Goal: Obtain resource: Download file/media

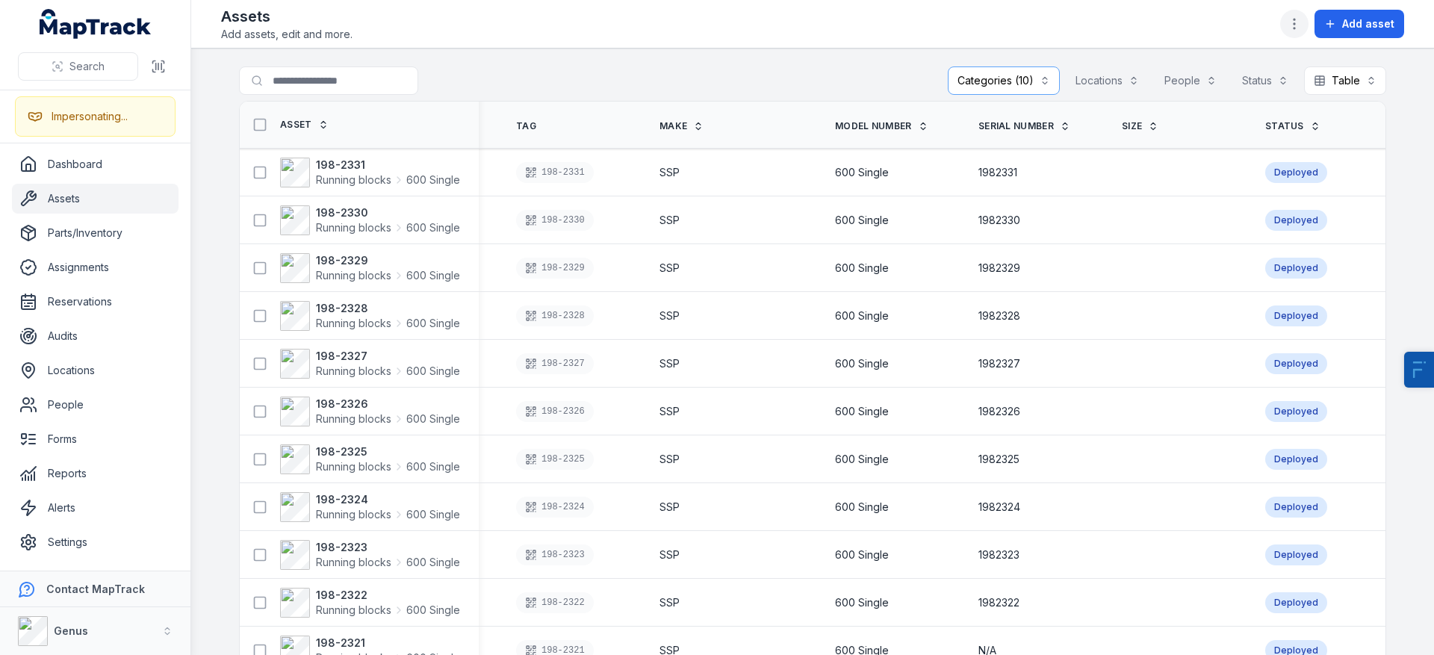
click at [1294, 17] on icon "button" at bounding box center [1294, 23] width 15 height 15
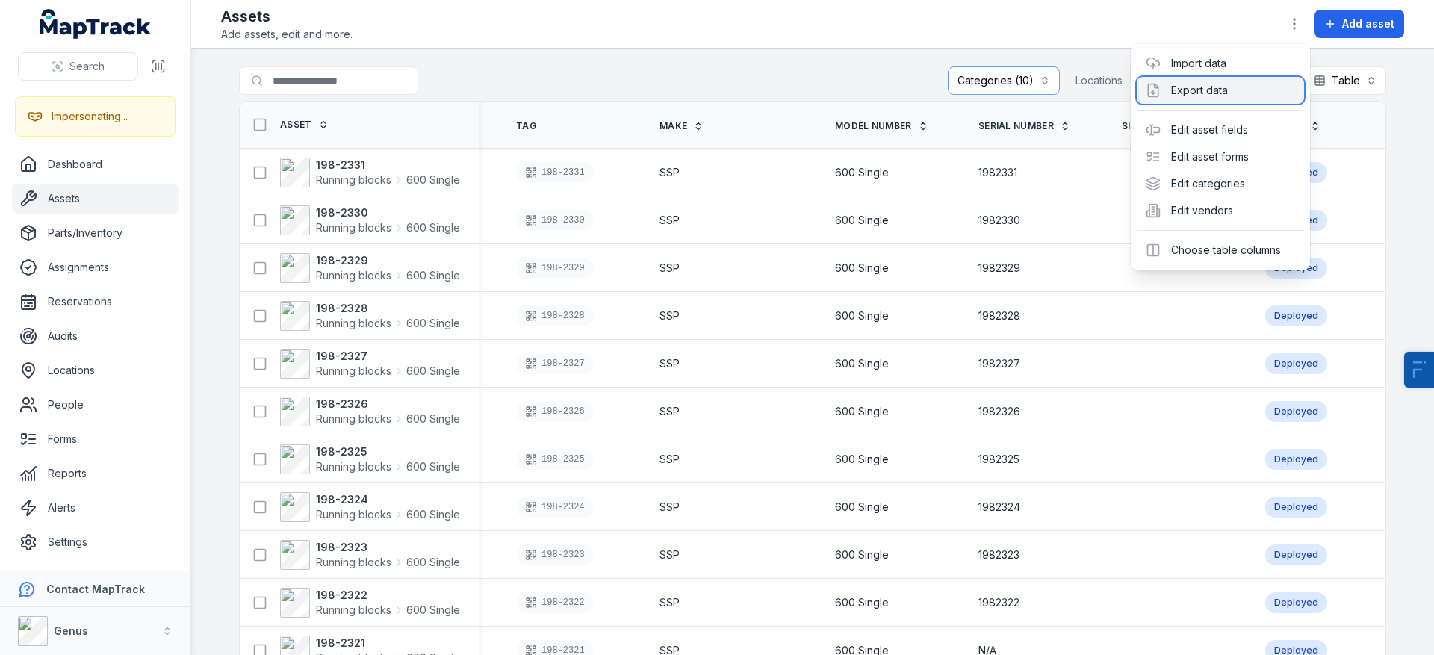
click at [1198, 88] on div "Export data" at bounding box center [1219, 90] width 167 height 27
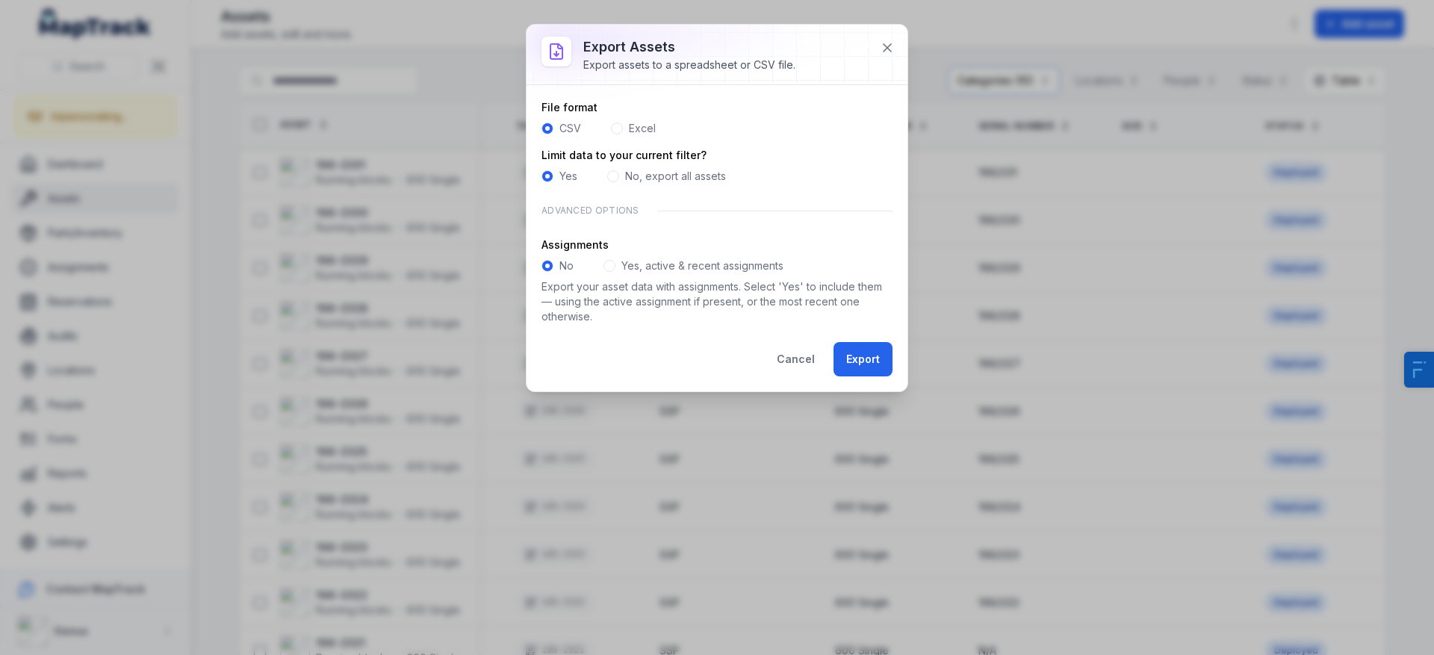
click at [612, 266] on span at bounding box center [609, 266] width 12 height 12
click at [869, 361] on button "Export" at bounding box center [862, 359] width 59 height 34
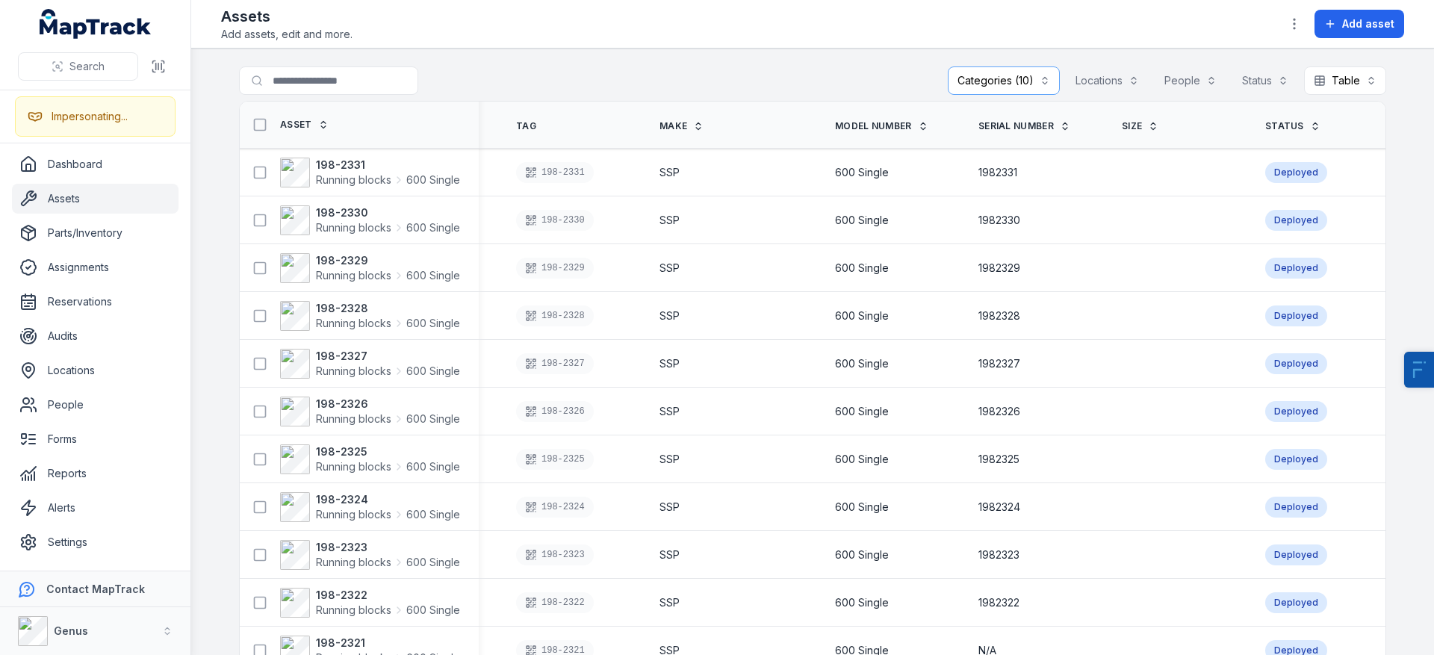
click at [1238, 52] on main "**********" at bounding box center [812, 352] width 1243 height 606
click at [1295, 21] on icon "button" at bounding box center [1294, 23] width 15 height 15
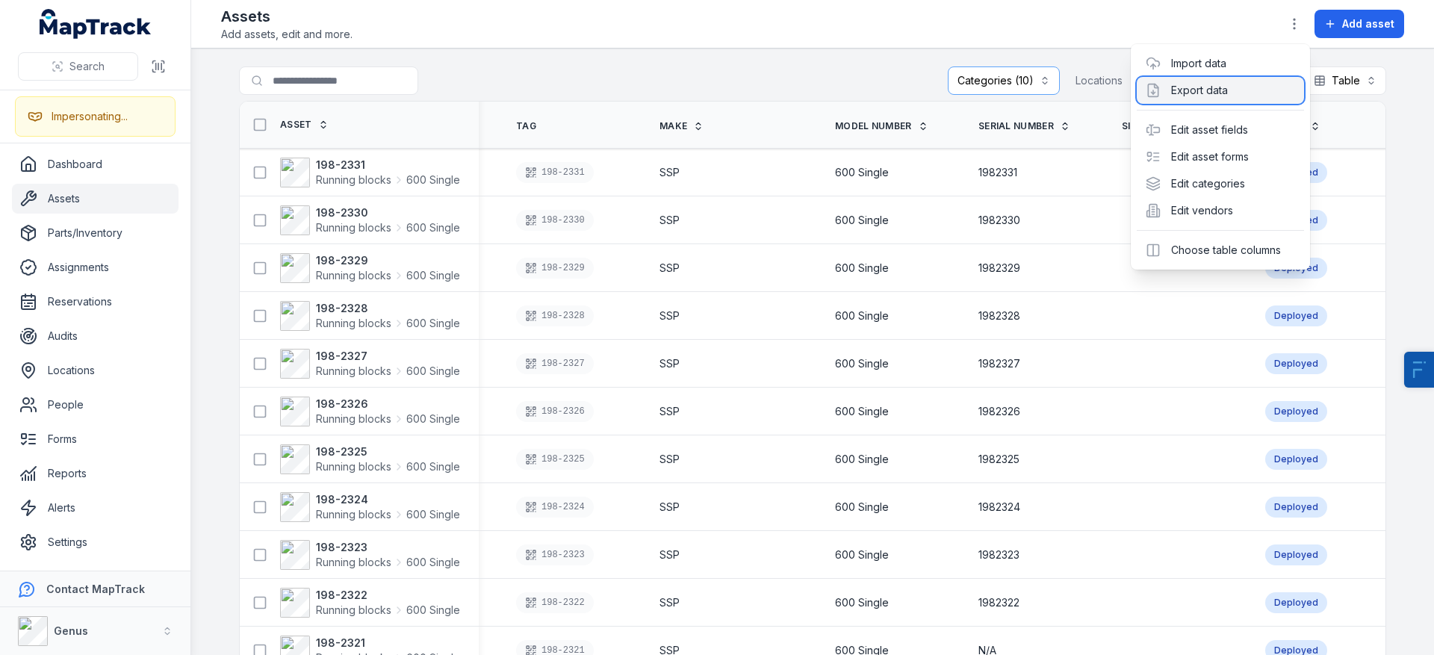
click at [1222, 96] on div "Export data" at bounding box center [1219, 90] width 167 height 27
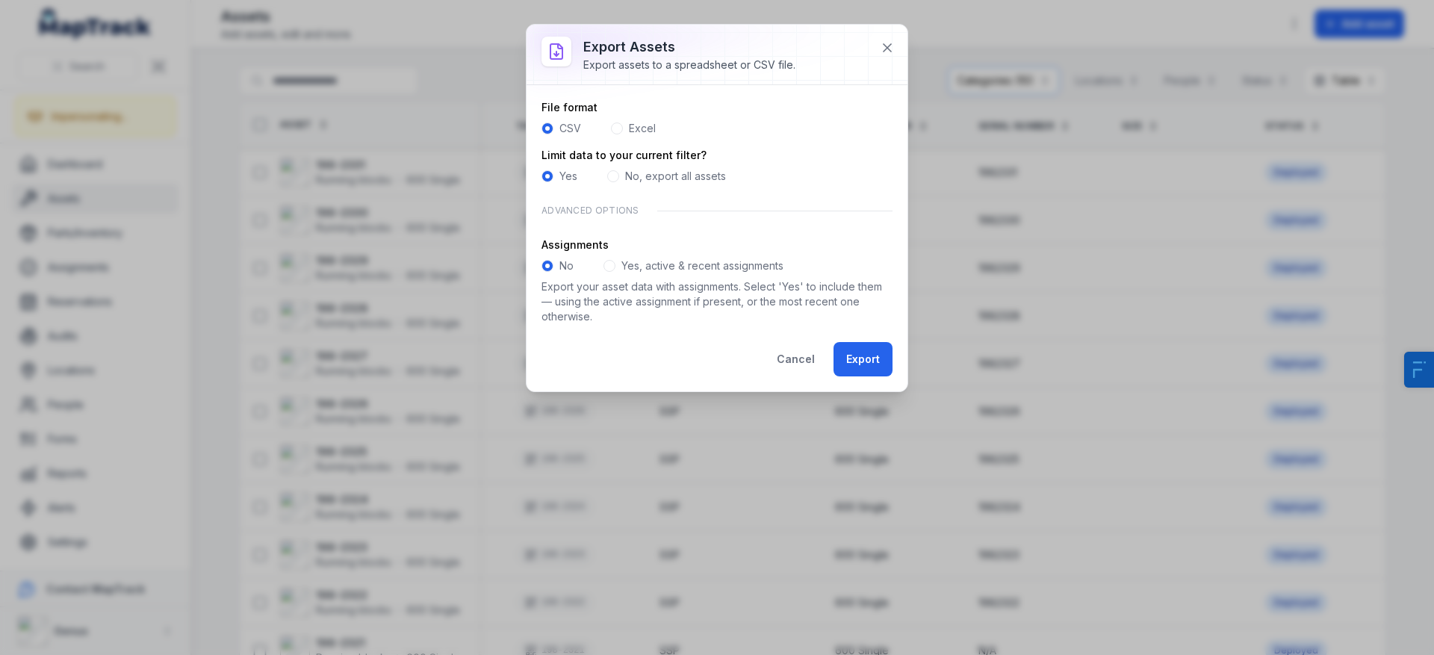
click at [618, 131] on span at bounding box center [617, 128] width 12 height 12
click at [857, 360] on button "Export" at bounding box center [862, 359] width 59 height 34
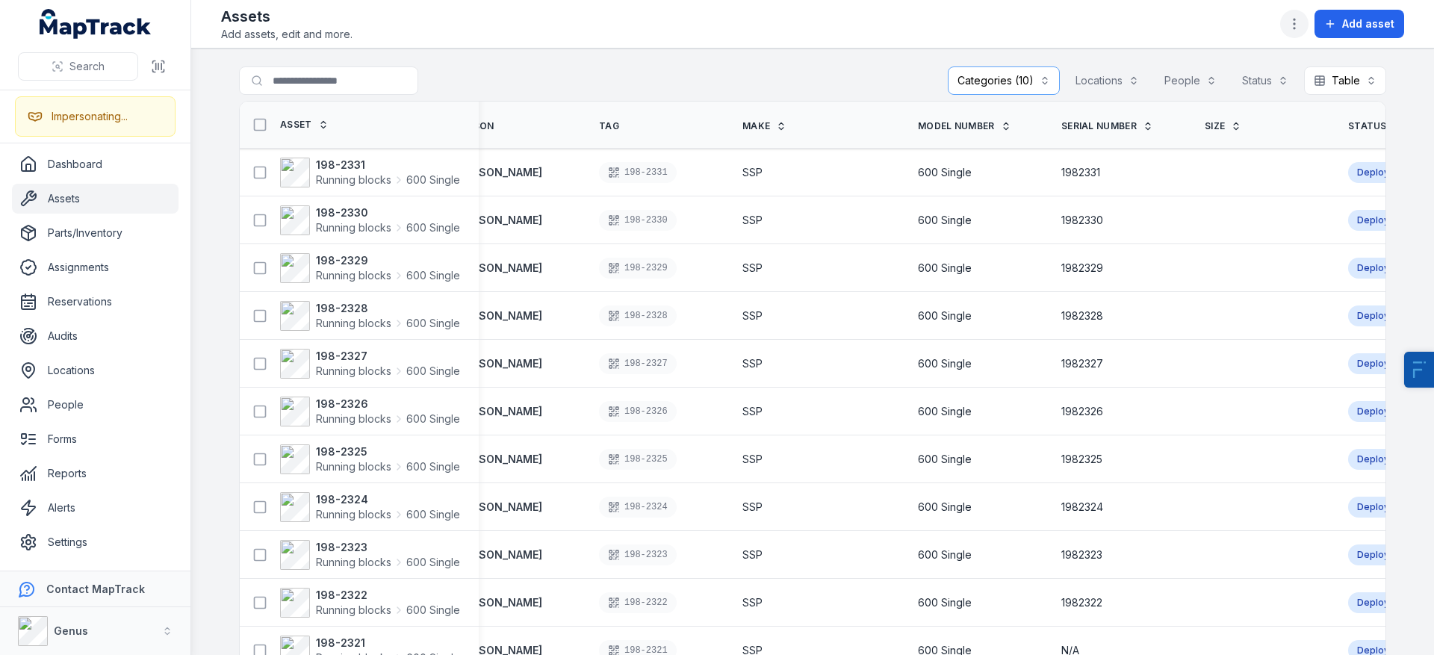
click at [1301, 28] on icon "button" at bounding box center [1294, 23] width 15 height 15
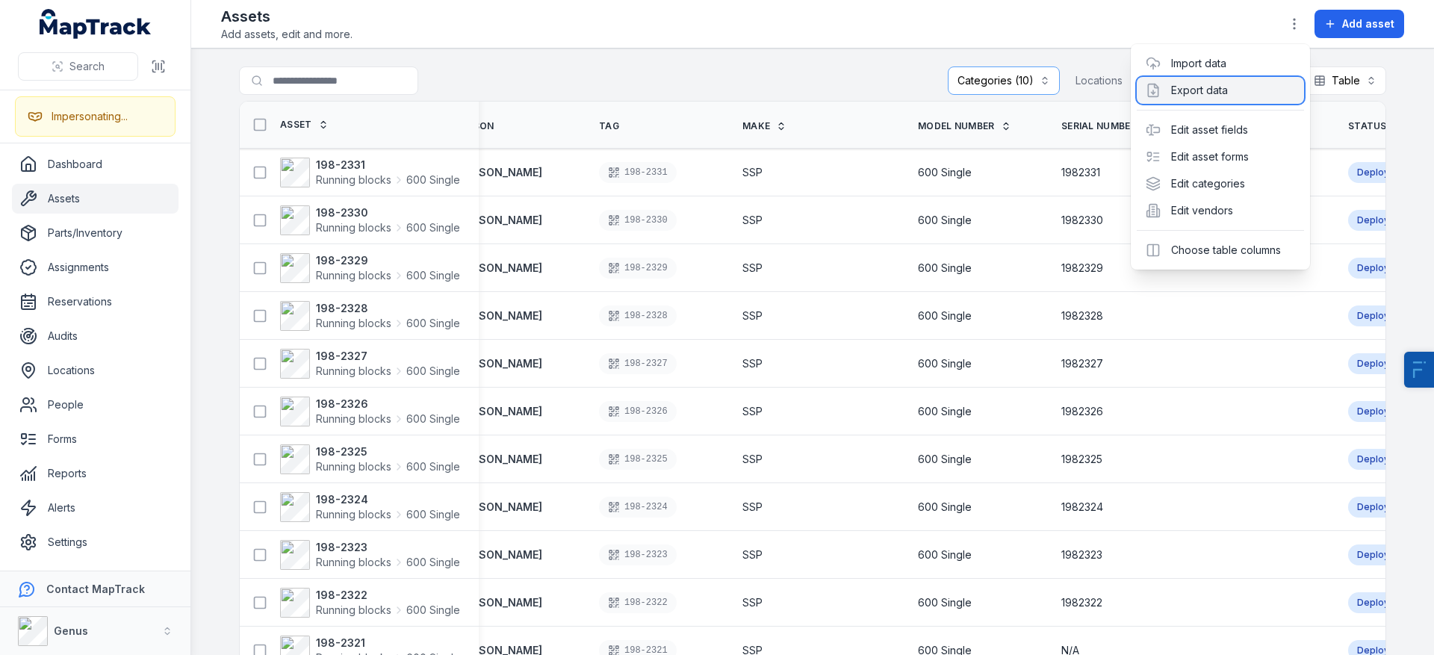
click at [1218, 96] on div "Export data" at bounding box center [1219, 90] width 167 height 27
click at [1205, 94] on div "Export assets Export assets to a spreadsheet or CSV file. File format CSV Excel…" at bounding box center [717, 327] width 1434 height 655
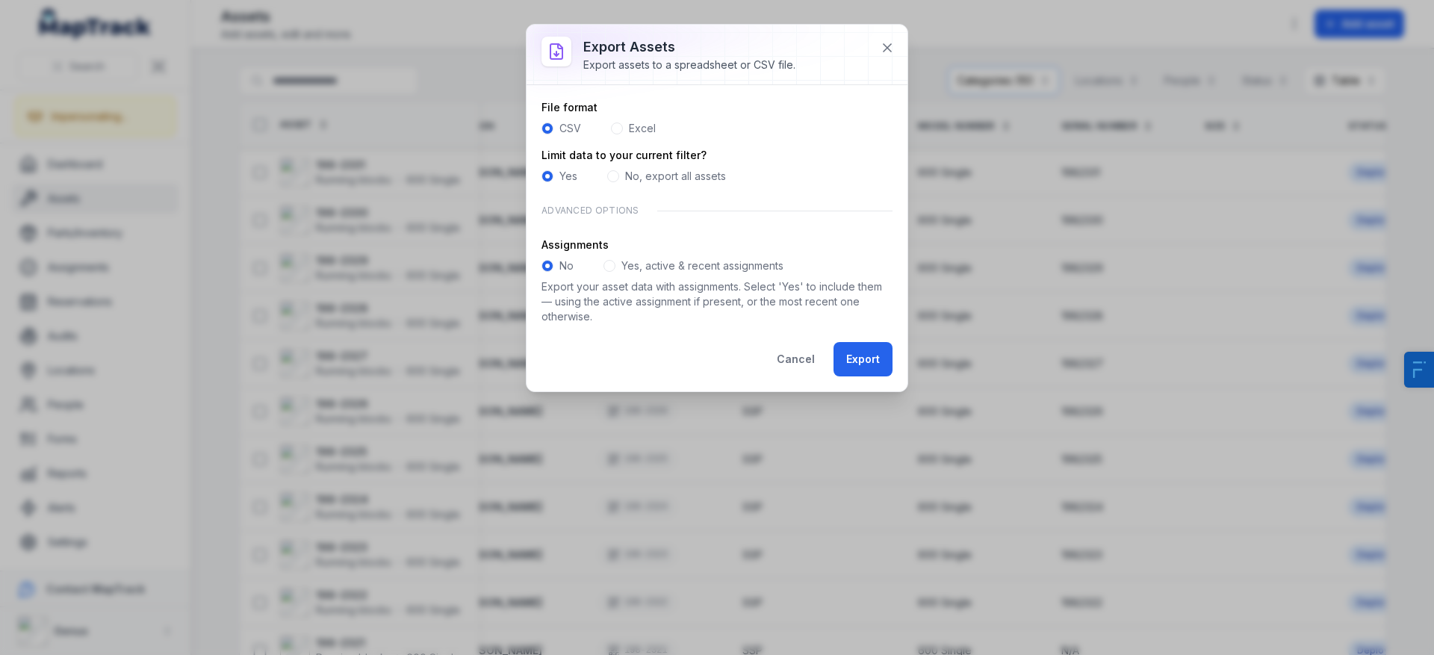
click at [610, 179] on span at bounding box center [613, 176] width 12 height 12
click at [614, 179] on span at bounding box center [613, 176] width 12 height 12
click at [718, 270] on label "Yes, active & recent assignments" at bounding box center [702, 265] width 162 height 15
click at [883, 371] on button "Export" at bounding box center [862, 359] width 59 height 34
click at [857, 360] on button "Export" at bounding box center [862, 359] width 59 height 34
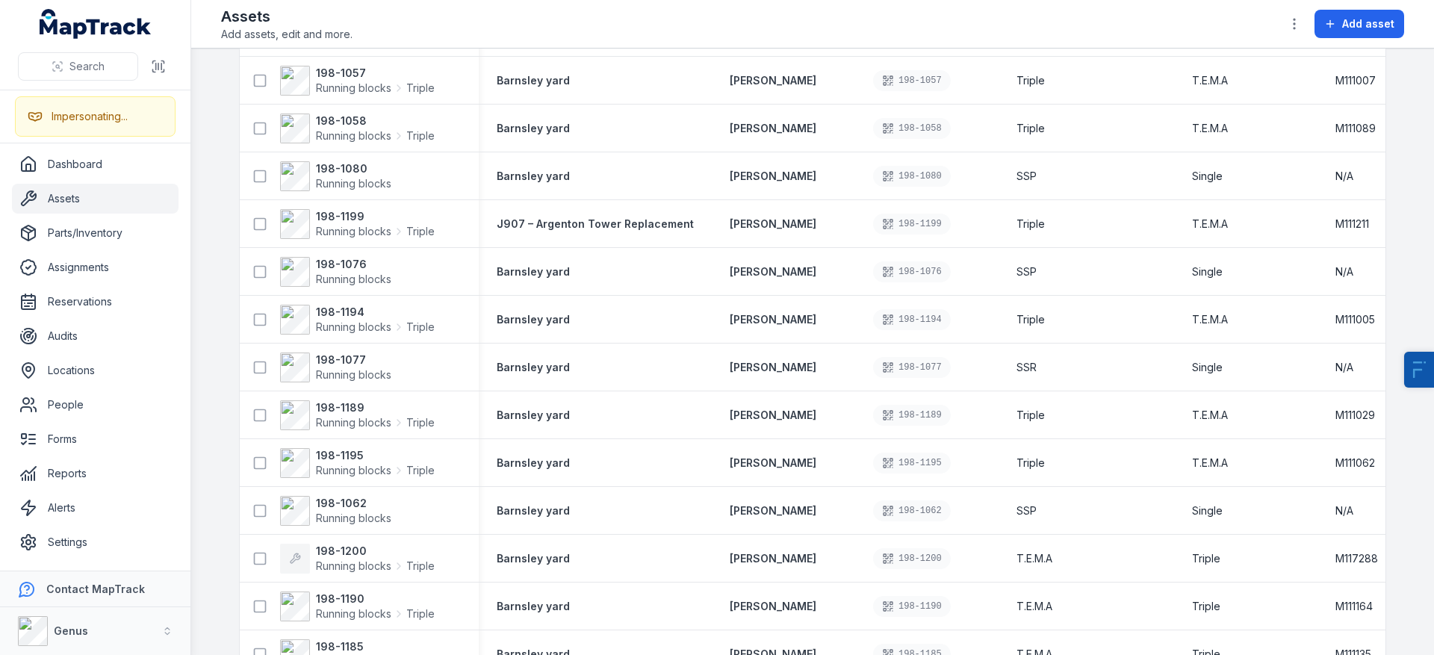
scroll to position [62696, 0]
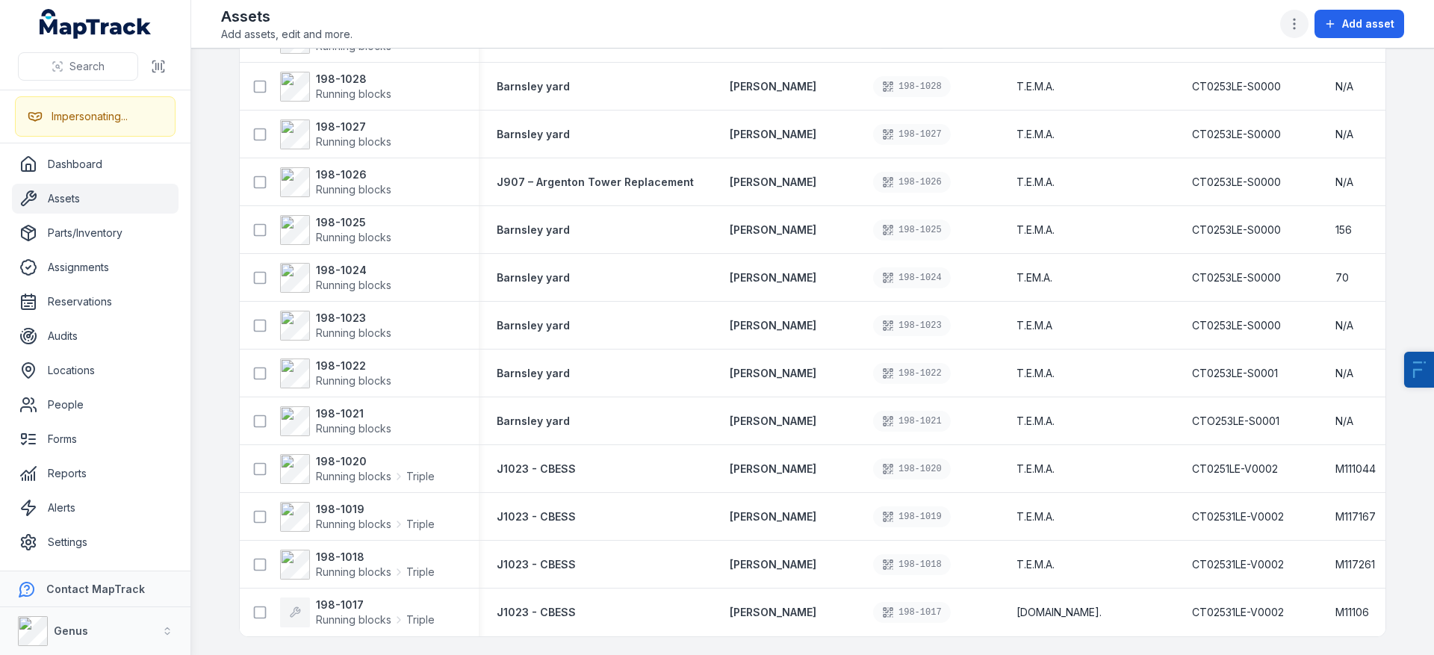
click at [1296, 22] on icon "button" at bounding box center [1294, 23] width 15 height 15
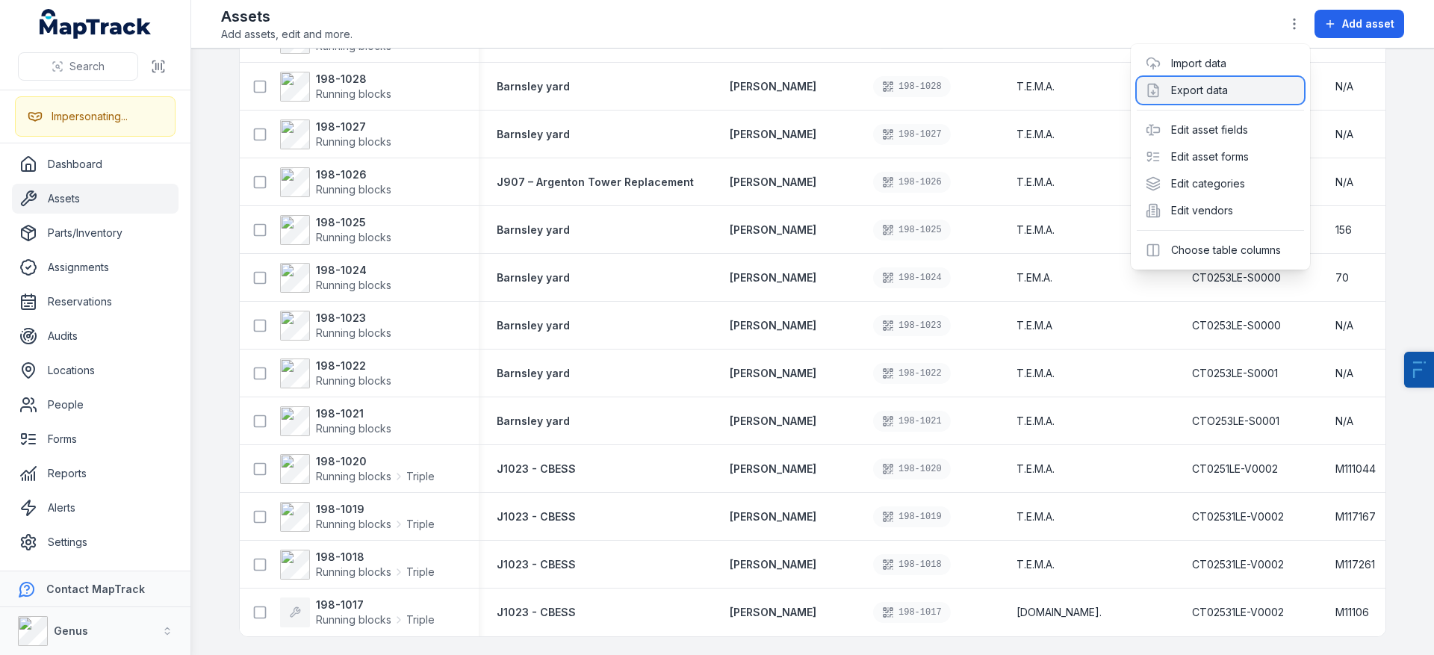
click at [1186, 87] on div "Export data" at bounding box center [1219, 90] width 167 height 27
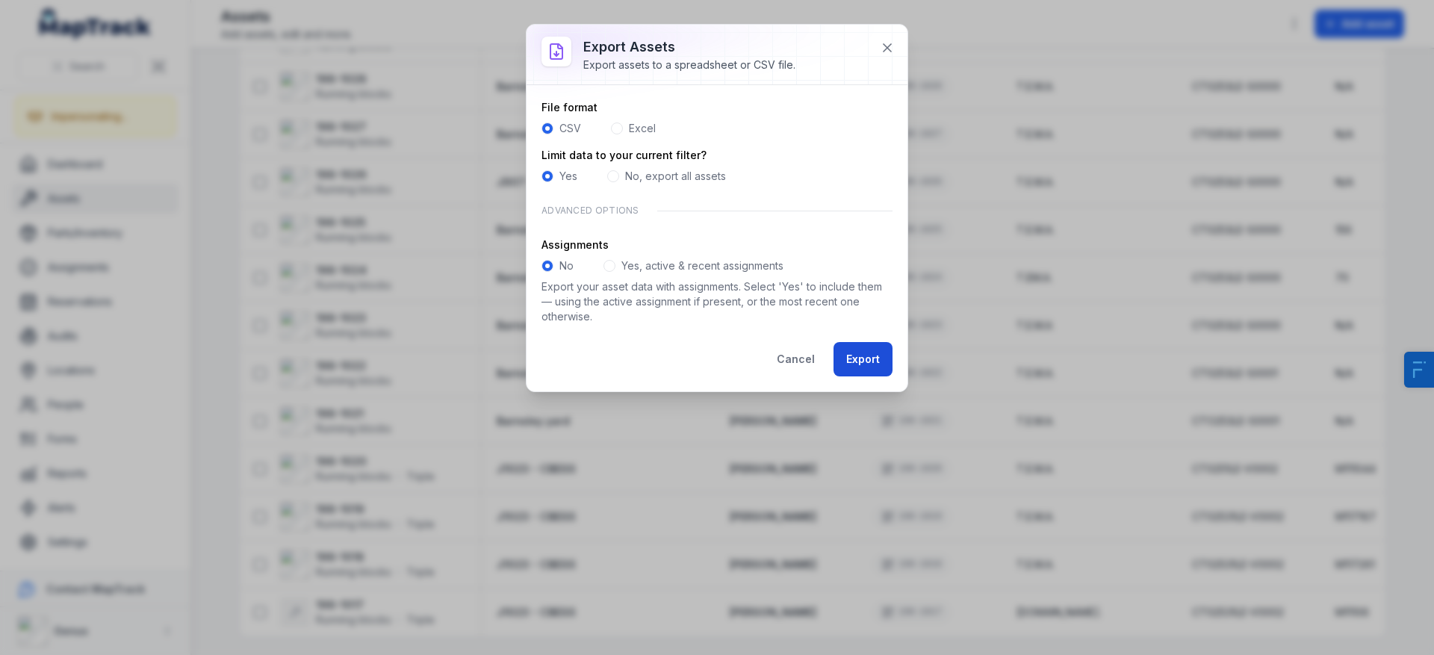
click at [843, 358] on button "Export" at bounding box center [862, 359] width 59 height 34
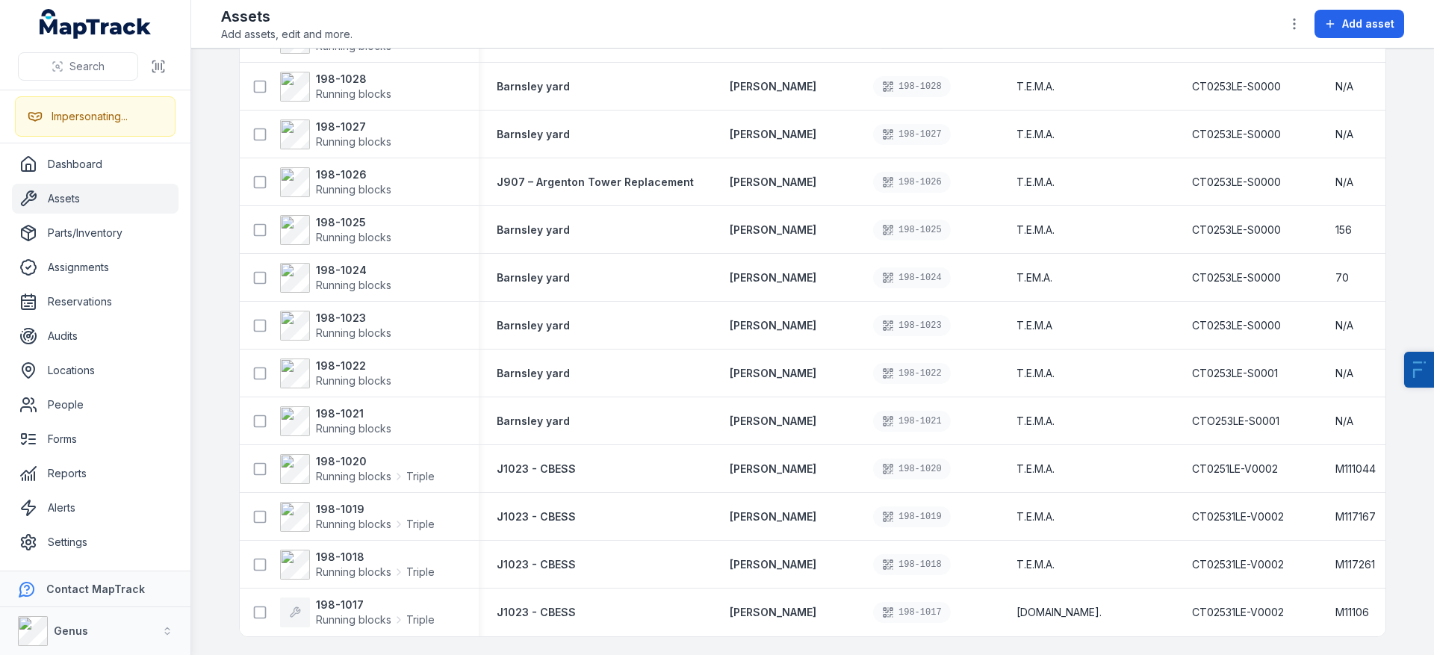
click at [102, 208] on link "Assets" at bounding box center [95, 199] width 167 height 30
click at [55, 193] on link "Assets" at bounding box center [95, 199] width 167 height 30
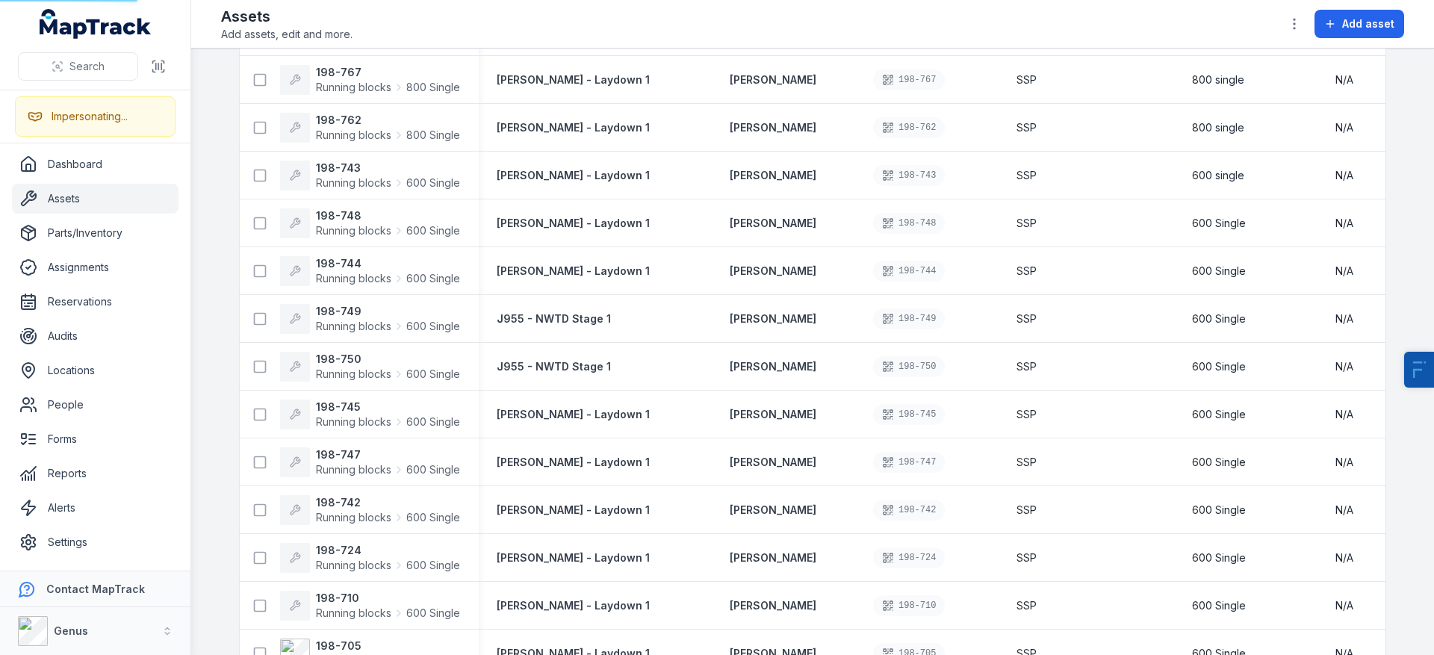
scroll to position [31143, 0]
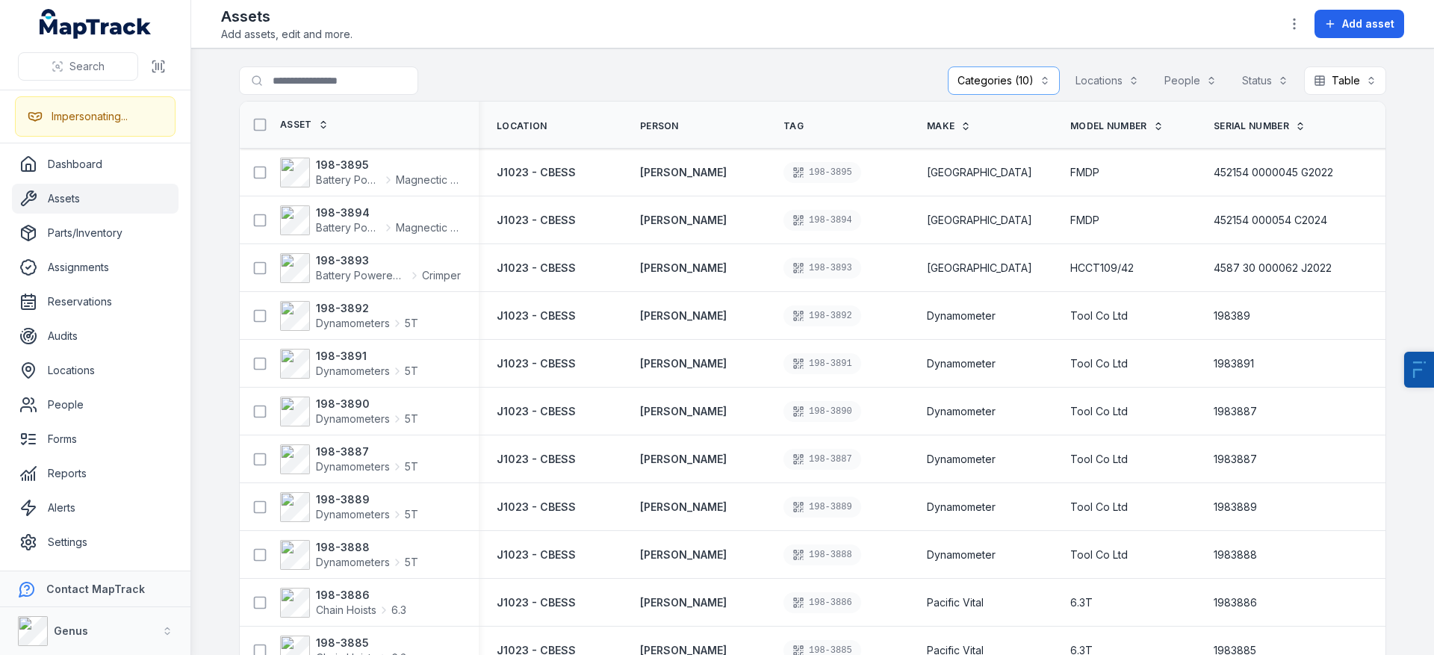
scroll to position [19, 0]
click at [1293, 31] on button "button" at bounding box center [1294, 24] width 28 height 28
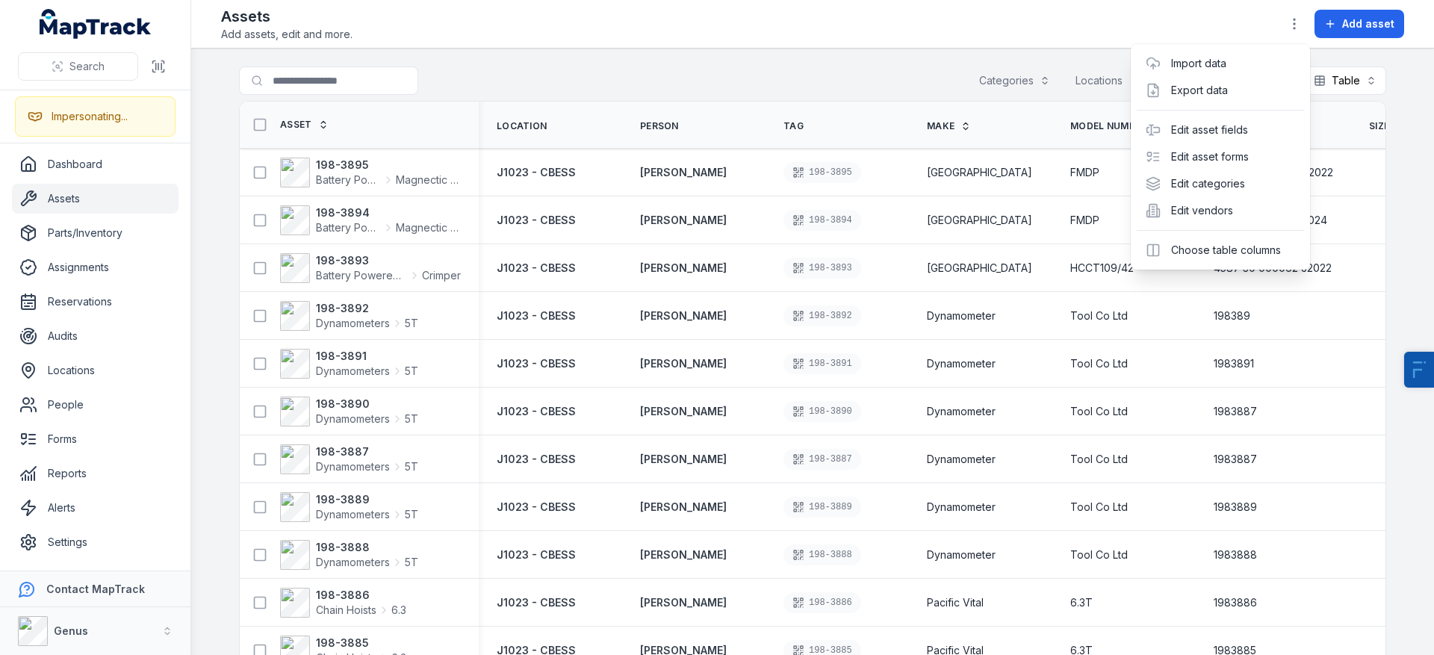
click at [1043, 54] on div "Toggle Navigation Assets Add assets, edit and more. Add asset Search for assets…" at bounding box center [812, 327] width 1243 height 655
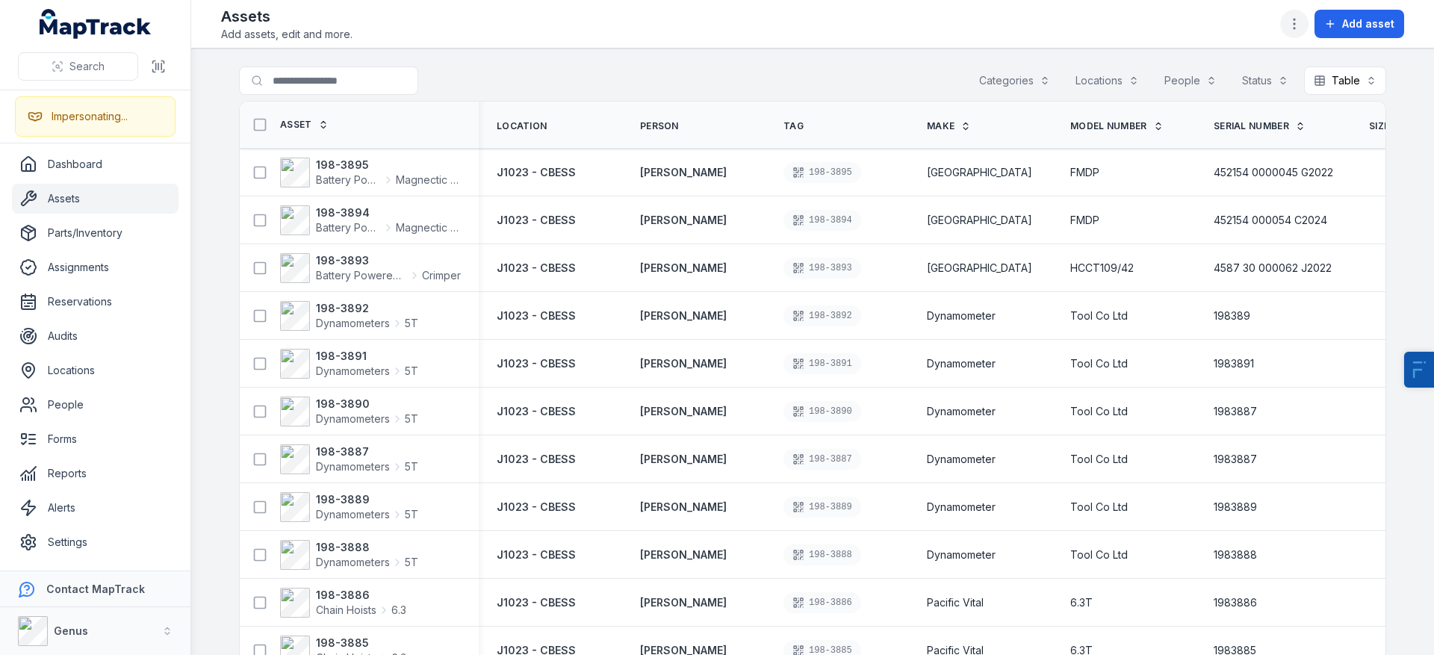
click at [1292, 26] on icon "button" at bounding box center [1294, 23] width 15 height 15
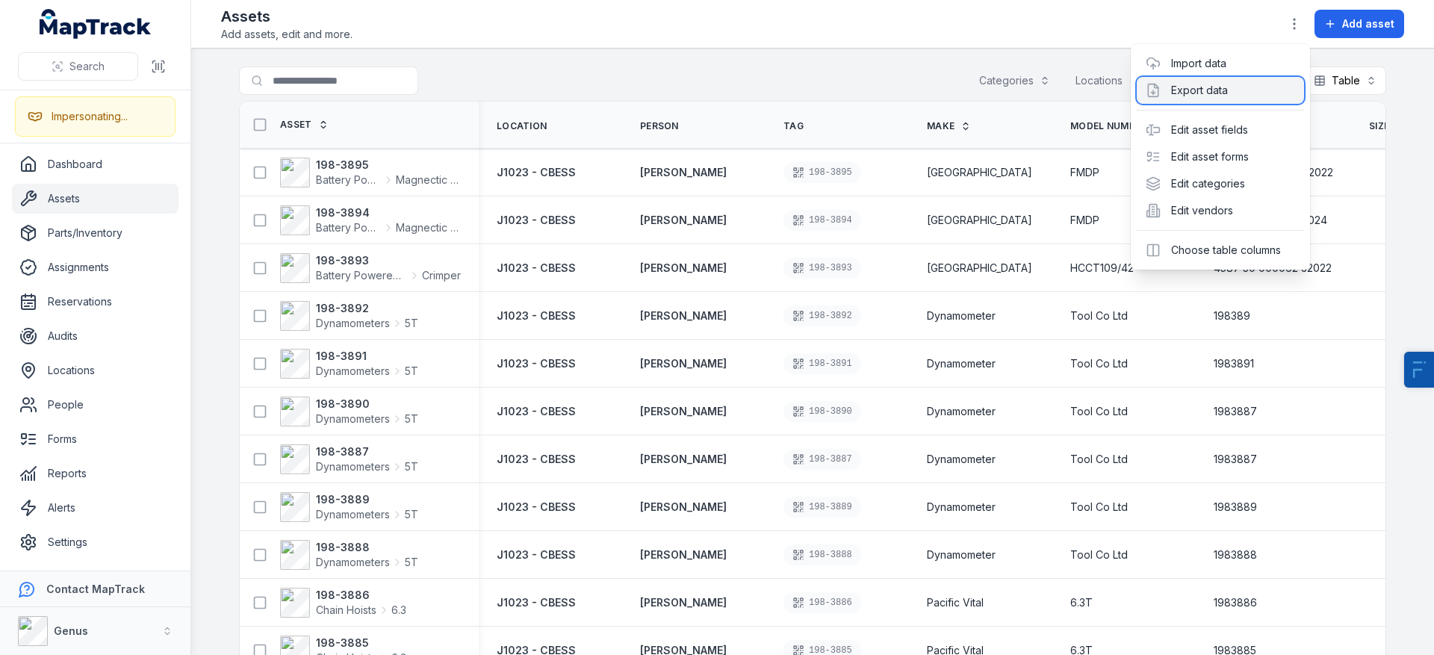
click at [1213, 90] on div "Export data" at bounding box center [1219, 90] width 167 height 27
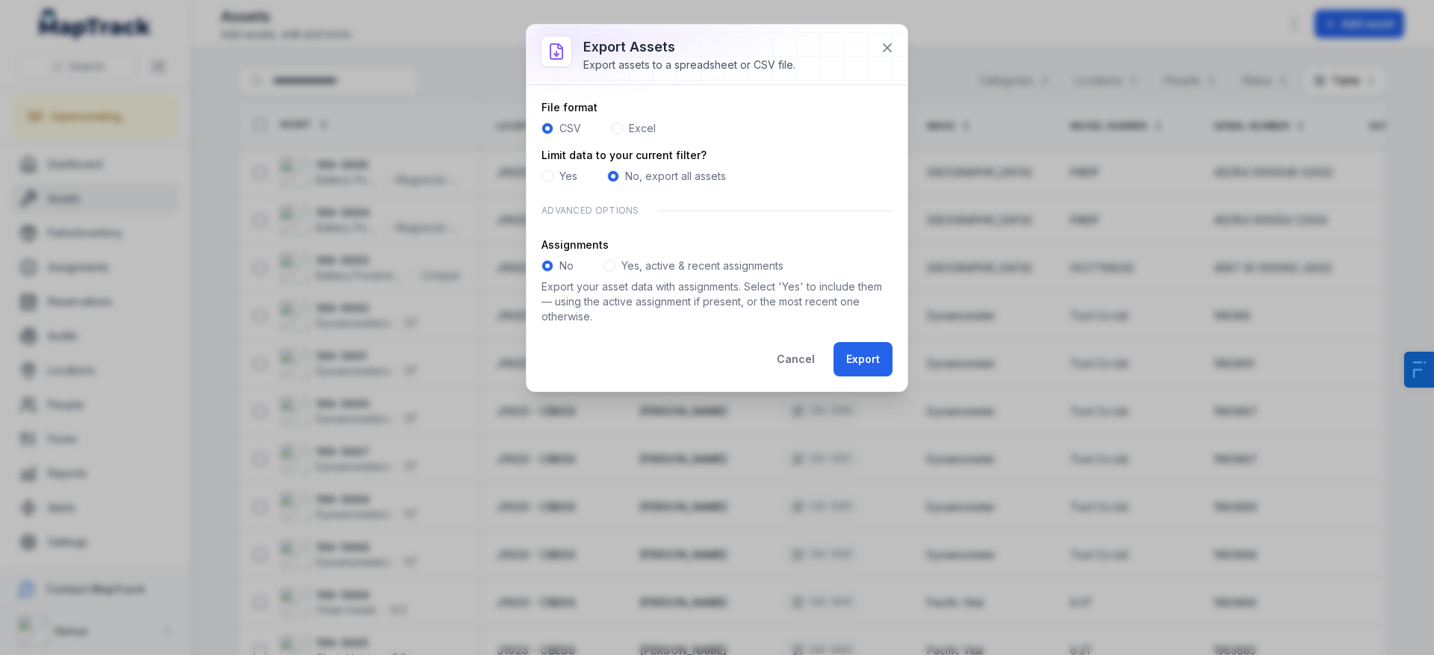
click at [548, 175] on span at bounding box center [547, 176] width 12 height 12
click at [632, 172] on label "No, export all assets" at bounding box center [675, 176] width 101 height 15
click at [852, 364] on button "Export" at bounding box center [862, 359] width 59 height 34
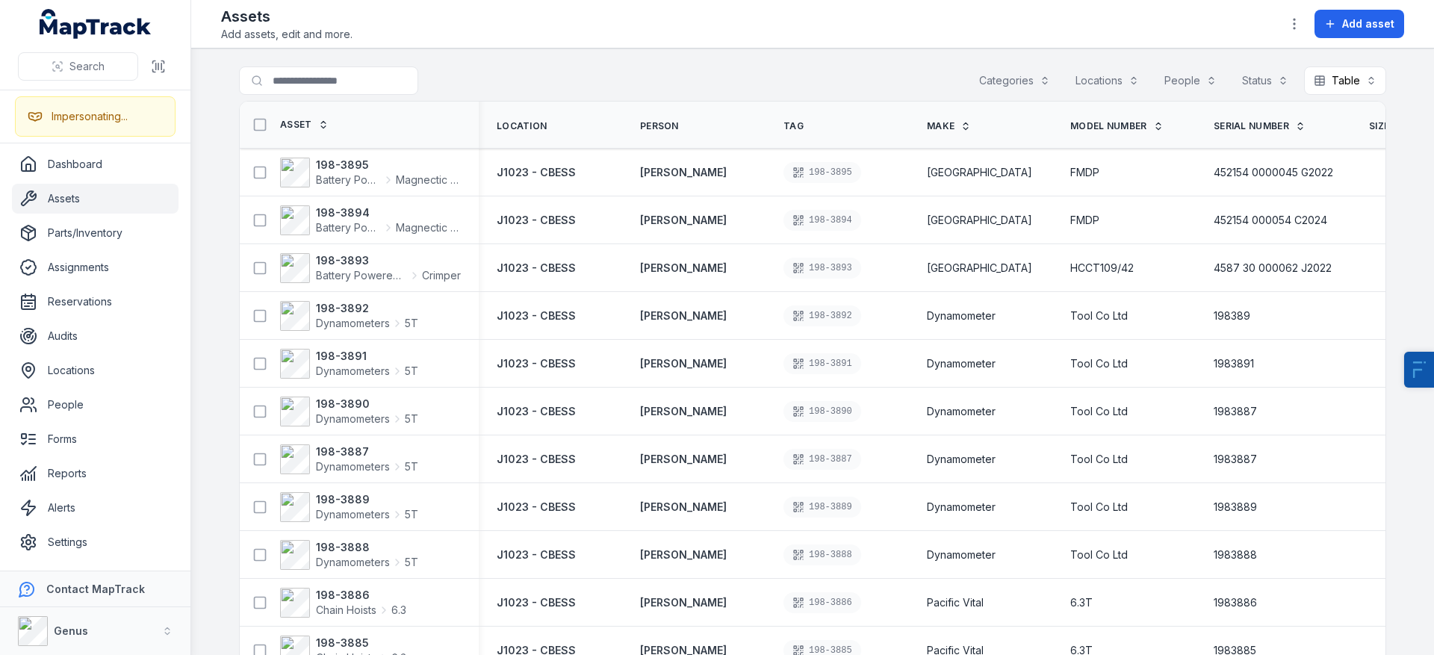
click at [1010, 63] on main "Search for assets Categories Locations People Status Table ***** Asset Location…" at bounding box center [812, 352] width 1243 height 606
click at [1014, 84] on button "Categories" at bounding box center [1014, 80] width 90 height 28
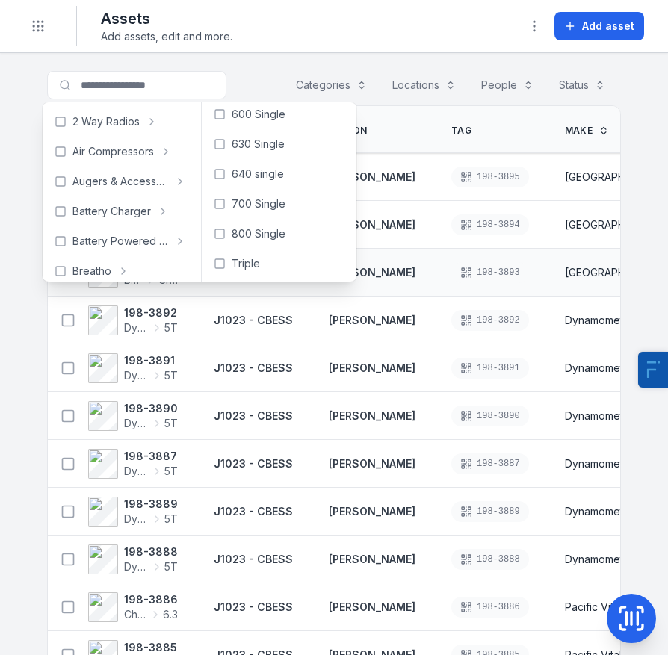
scroll to position [99, 0]
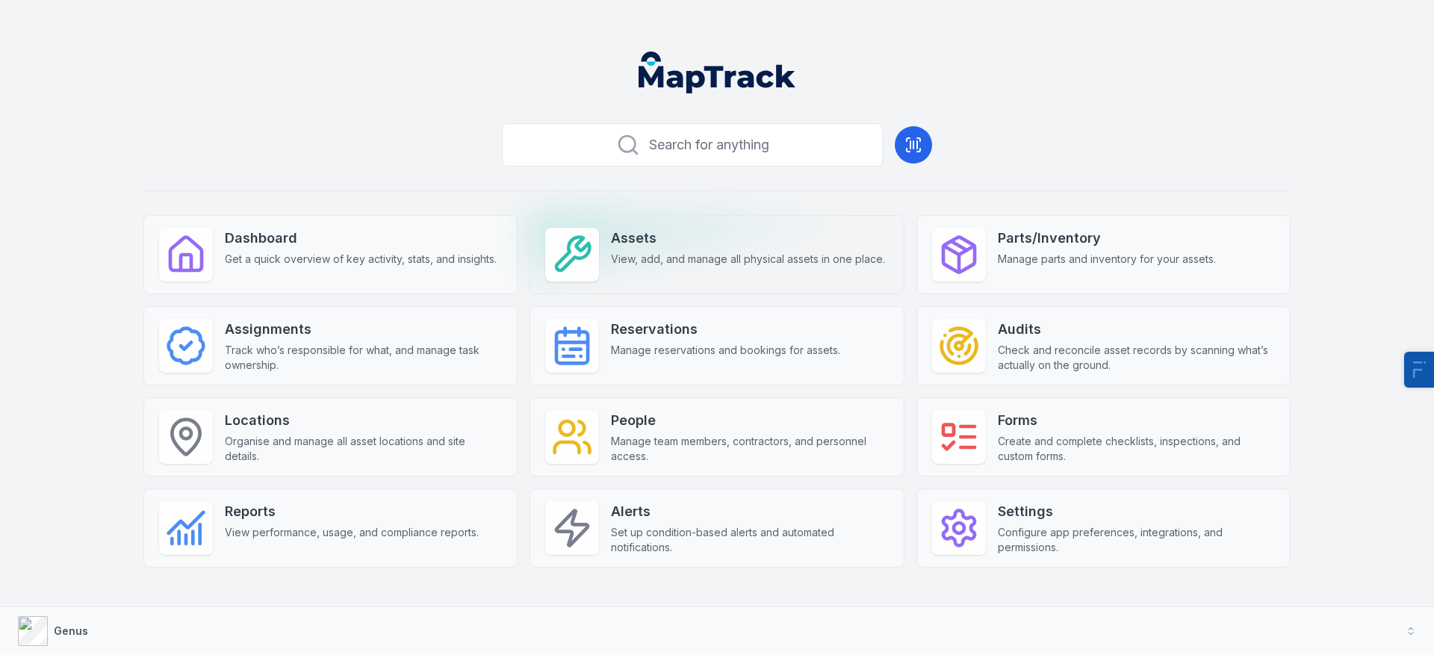
click at [675, 258] on span "View, add, and manage all physical assets in one place." at bounding box center [748, 259] width 274 height 15
